Goal: Communication & Community: Participate in discussion

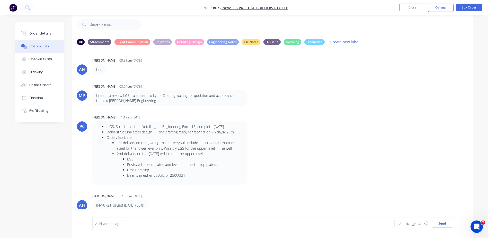
scroll to position [1833, 0]
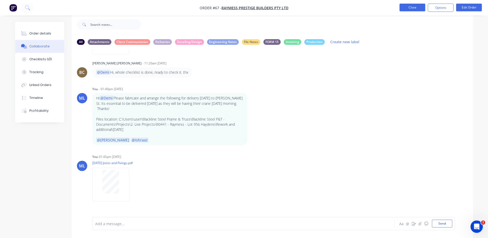
click at [416, 5] on button "Close" at bounding box center [413, 8] width 26 height 8
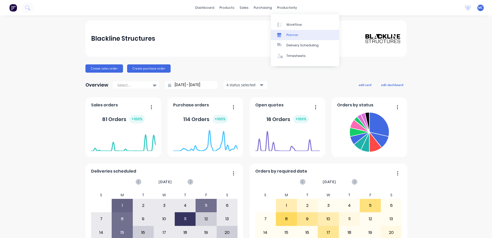
click at [306, 32] on link "Planner" at bounding box center [305, 35] width 68 height 10
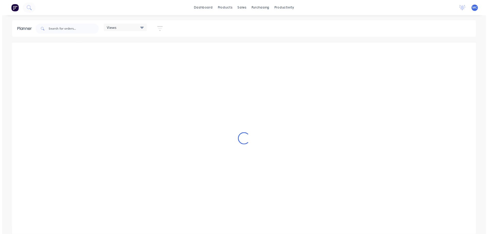
scroll to position [0, 363]
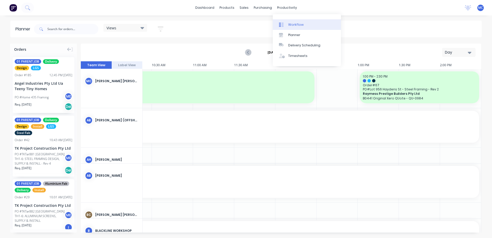
drag, startPoint x: 295, startPoint y: 18, endPoint x: 298, endPoint y: 20, distance: 3.3
click at [296, 18] on div "Workflow Planner Delivery Scheduling Timesheets" at bounding box center [307, 40] width 68 height 52
click at [298, 25] on div "Workflow" at bounding box center [295, 24] width 15 height 5
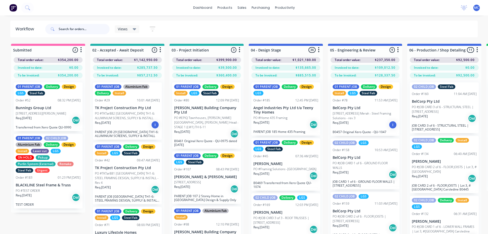
click at [73, 29] on input "text" at bounding box center [84, 29] width 51 height 10
type input "tazmen"
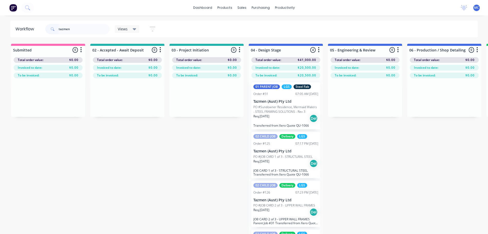
click at [284, 111] on p "PO #Sundowner Residence, Mermaid Waters - STEEL FRAMING SOLUTIONS - Rev 3" at bounding box center [286, 109] width 65 height 9
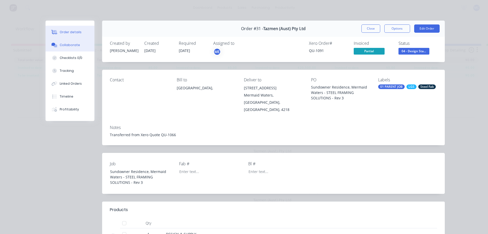
click at [64, 45] on div "Collaborate" at bounding box center [70, 45] width 20 height 5
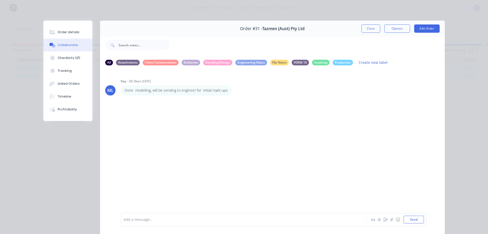
click at [139, 215] on div "Add a message... Aa @ ☺ Send" at bounding box center [274, 219] width 306 height 13
click at [142, 218] on div at bounding box center [236, 219] width 225 height 5
click at [407, 219] on button "Send" at bounding box center [414, 220] width 20 height 8
